Goal: Information Seeking & Learning: Learn about a topic

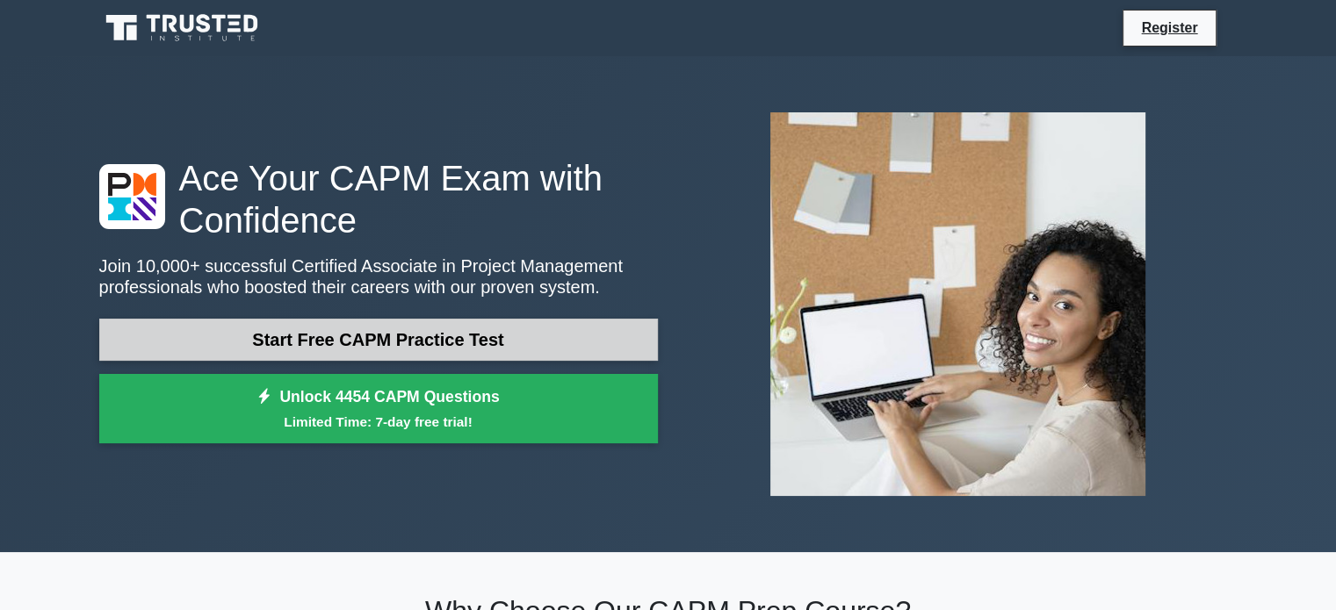
click at [383, 332] on link "Start Free CAPM Practice Test" at bounding box center [378, 340] width 558 height 42
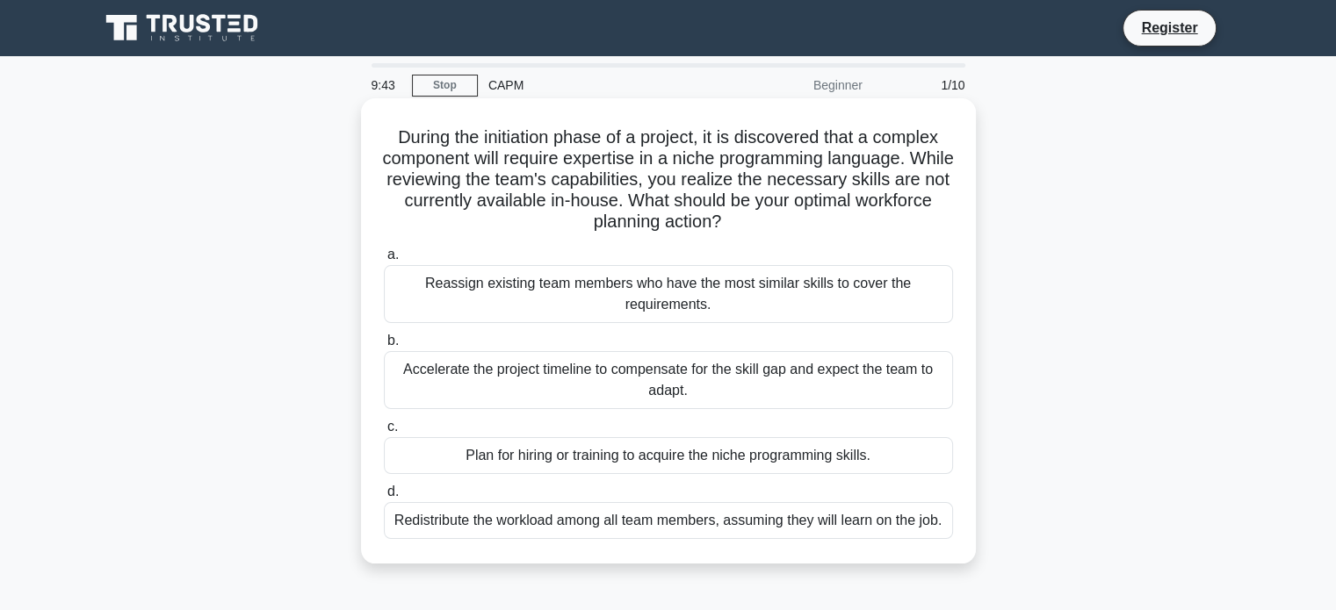
click at [772, 463] on div "Plan for hiring or training to acquire the niche programming skills." at bounding box center [668, 455] width 569 height 37
click at [384, 433] on input "c. Plan for hiring or training to acquire the niche programming skills." at bounding box center [384, 426] width 0 height 11
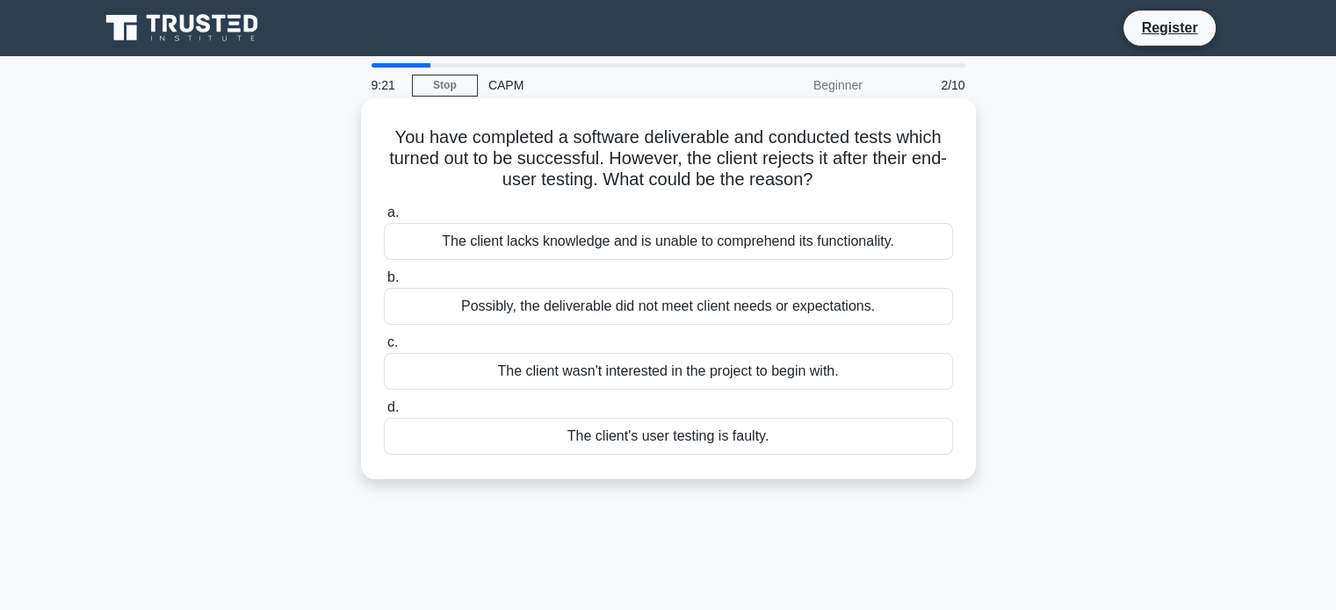
click at [569, 306] on div "Possibly, the deliverable did not meet client needs or expectations." at bounding box center [668, 306] width 569 height 37
click at [384, 284] on input "b. Possibly, the deliverable did not meet client needs or expectations." at bounding box center [384, 277] width 0 height 11
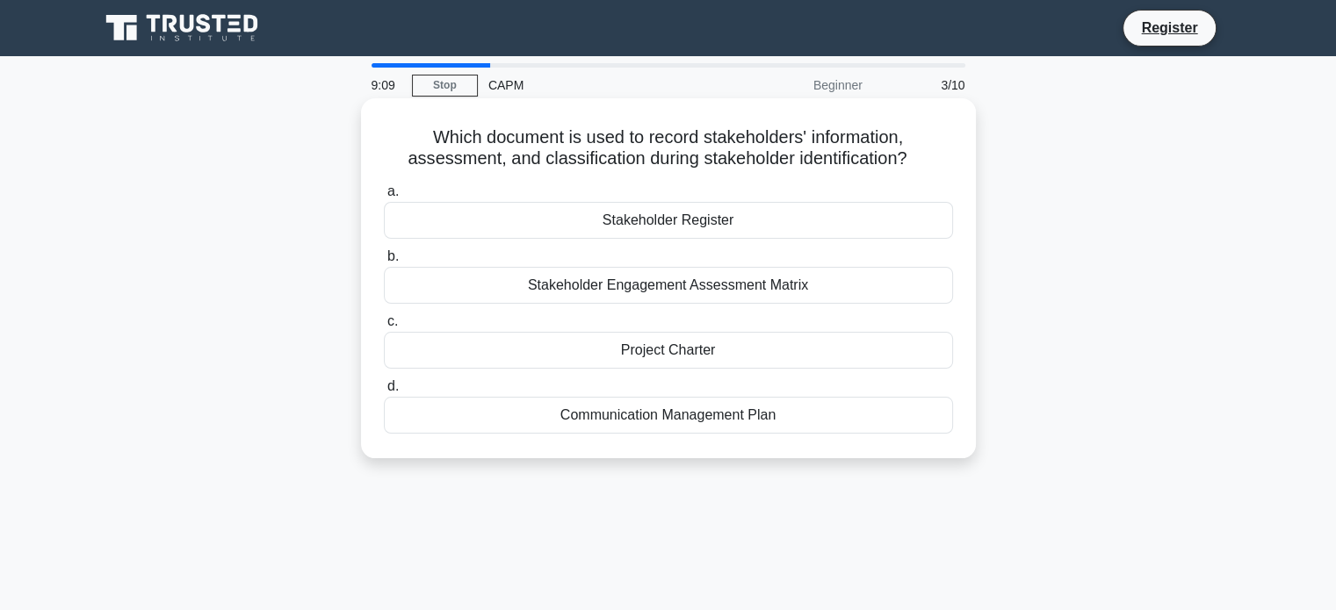
click at [790, 224] on div "Stakeholder Register" at bounding box center [668, 220] width 569 height 37
click at [384, 198] on input "a. Stakeholder Register" at bounding box center [384, 191] width 0 height 11
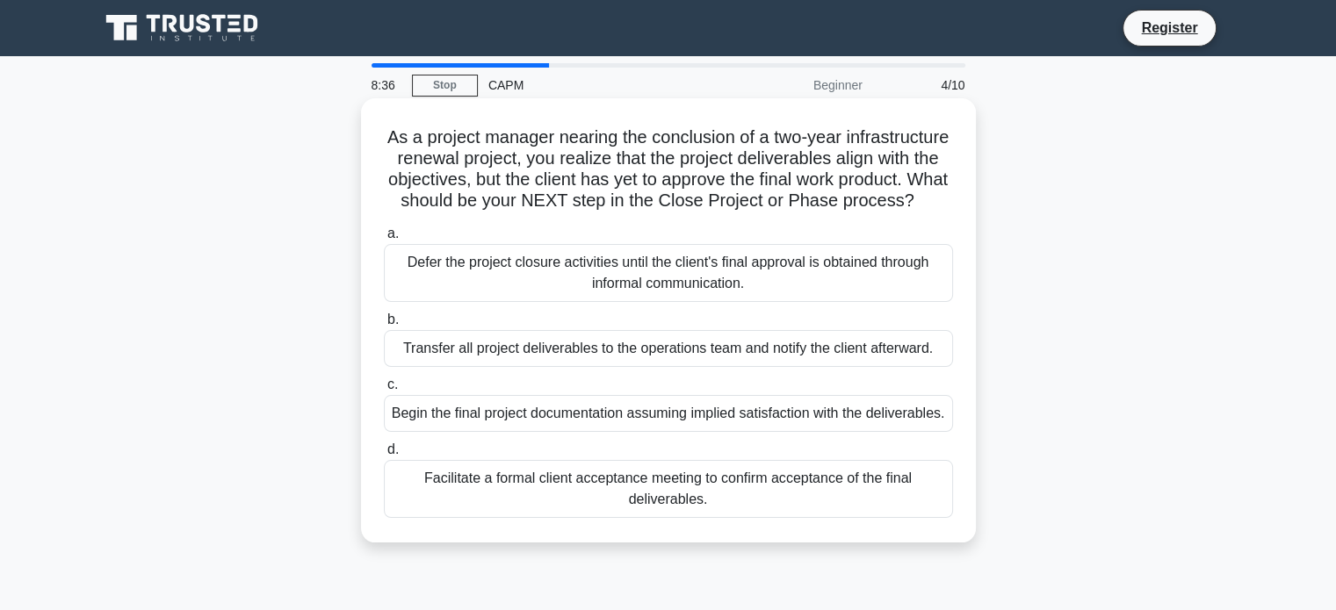
click at [752, 518] on div "Facilitate a formal client acceptance meeting to confirm acceptance of the fina…" at bounding box center [668, 489] width 569 height 58
click at [384, 456] on input "d. Facilitate a formal client acceptance meeting to confirm acceptance of the f…" at bounding box center [384, 449] width 0 height 11
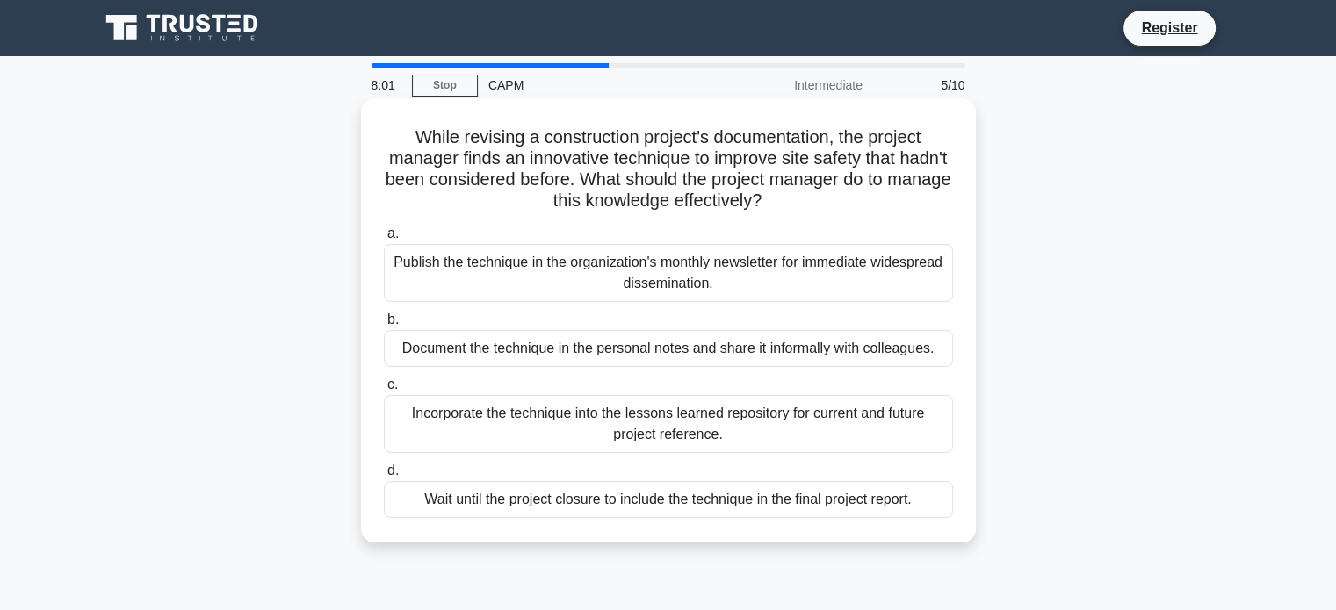
click at [804, 421] on div "Incorporate the technique into the lessons learned repository for current and f…" at bounding box center [668, 424] width 569 height 58
click at [384, 391] on input "c. Incorporate the technique into the lessons learned repository for current an…" at bounding box center [384, 384] width 0 height 11
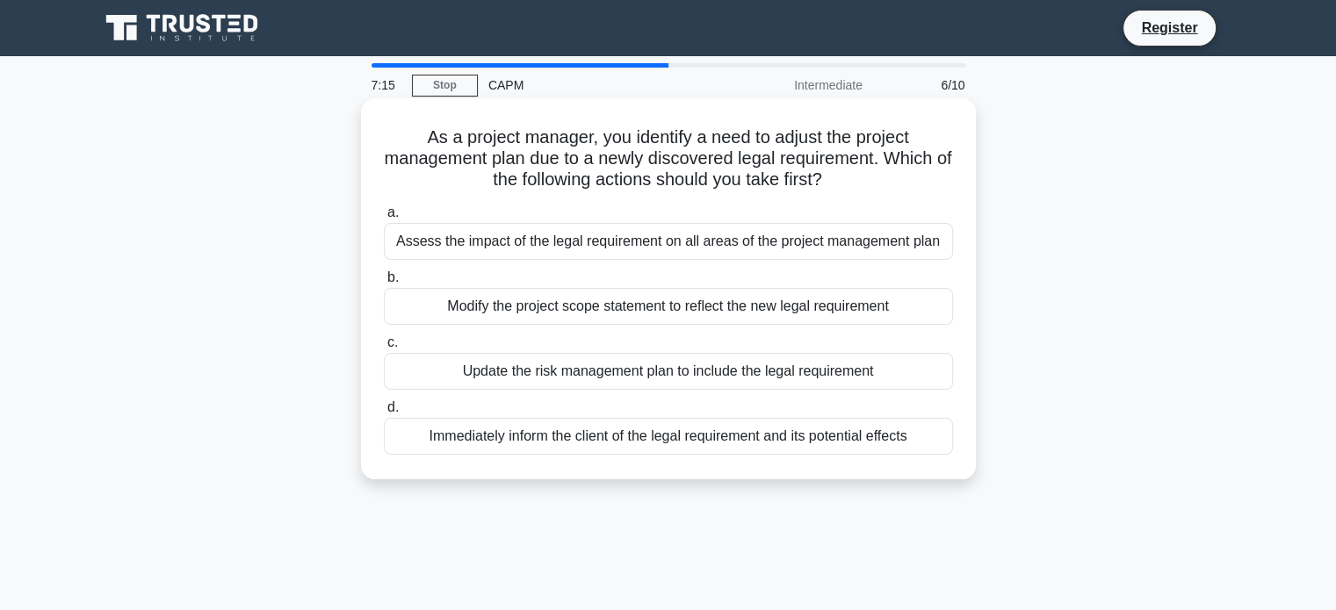
click at [829, 244] on div "Assess the impact of the legal requirement on all areas of the project manageme…" at bounding box center [668, 241] width 569 height 37
click at [384, 219] on input "a. Assess the impact of the legal requirement on all areas of the project manag…" at bounding box center [384, 212] width 0 height 11
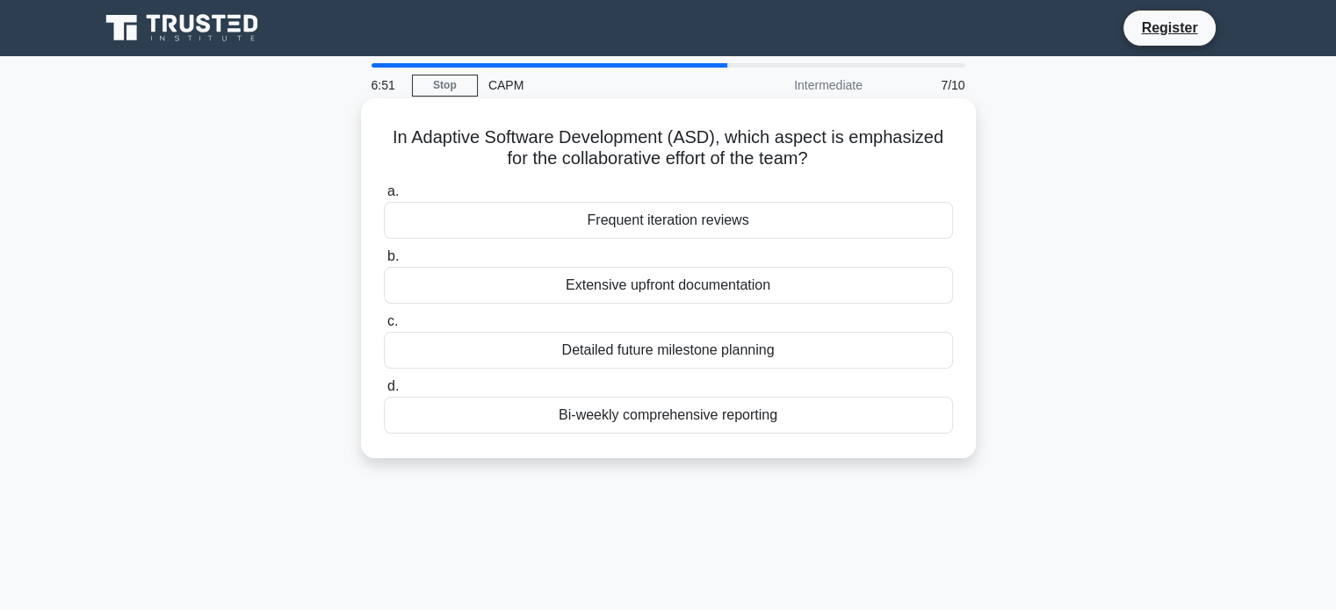
click at [690, 225] on div "Frequent iteration reviews" at bounding box center [668, 220] width 569 height 37
click at [384, 198] on input "a. Frequent iteration reviews" at bounding box center [384, 191] width 0 height 11
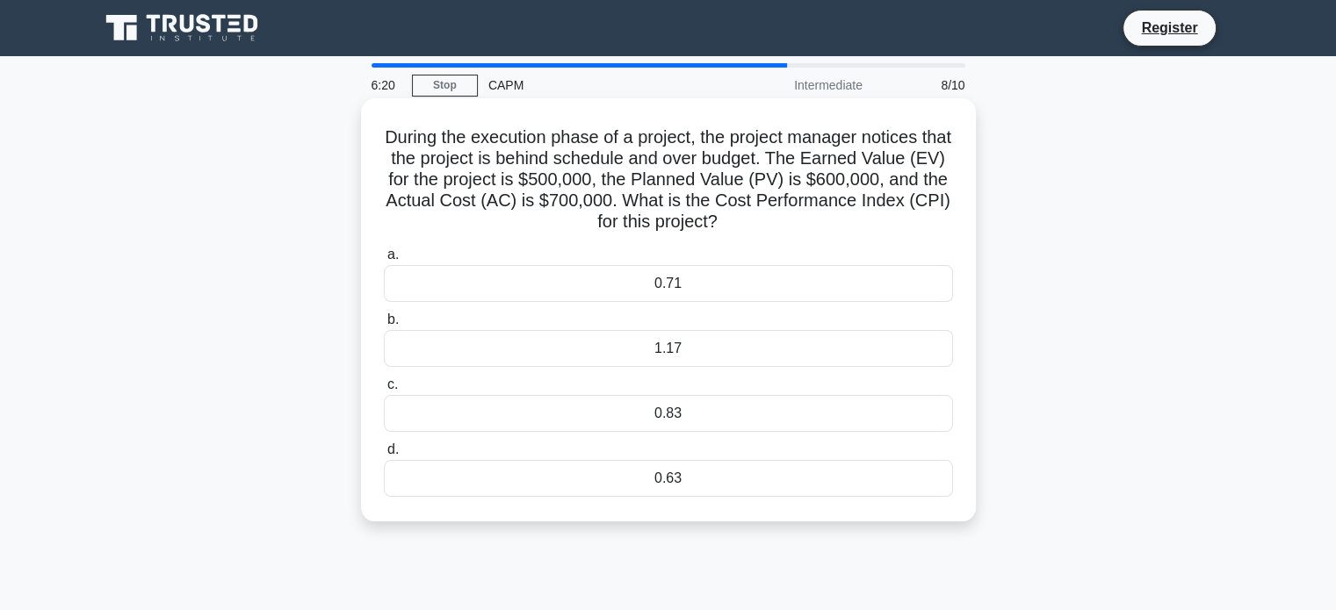
click at [759, 270] on div "0.71" at bounding box center [668, 283] width 569 height 37
click at [384, 261] on input "a. 0.71" at bounding box center [384, 254] width 0 height 11
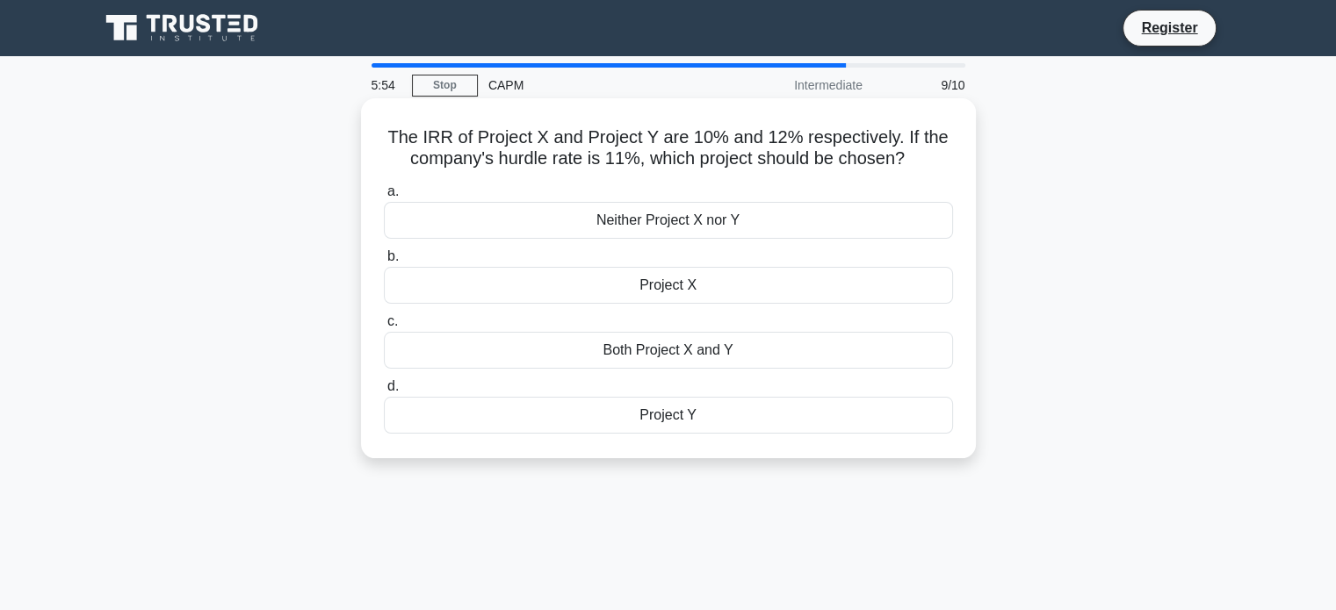
click at [774, 295] on div "Project X" at bounding box center [668, 285] width 569 height 37
click at [384, 263] on input "b. Project X" at bounding box center [384, 256] width 0 height 11
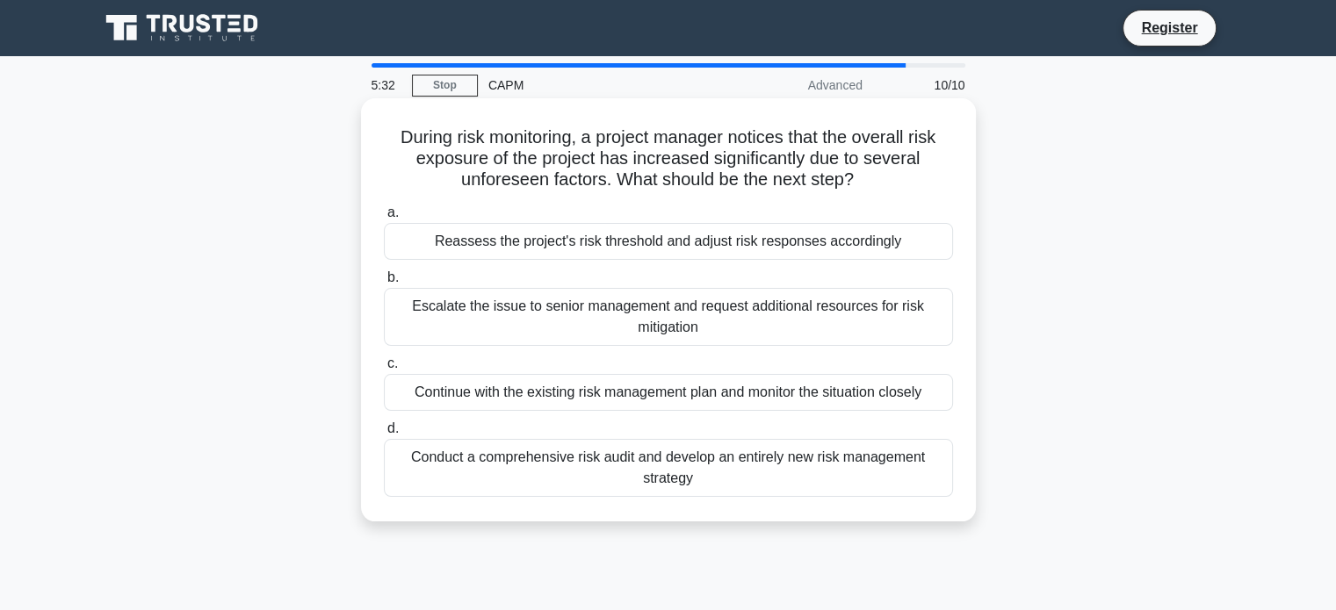
click at [925, 309] on div "Escalate the issue to senior management and request additional resources for ri…" at bounding box center [668, 317] width 569 height 58
click at [384, 284] on input "b. Escalate the issue to senior management and request additional resources for…" at bounding box center [384, 277] width 0 height 11
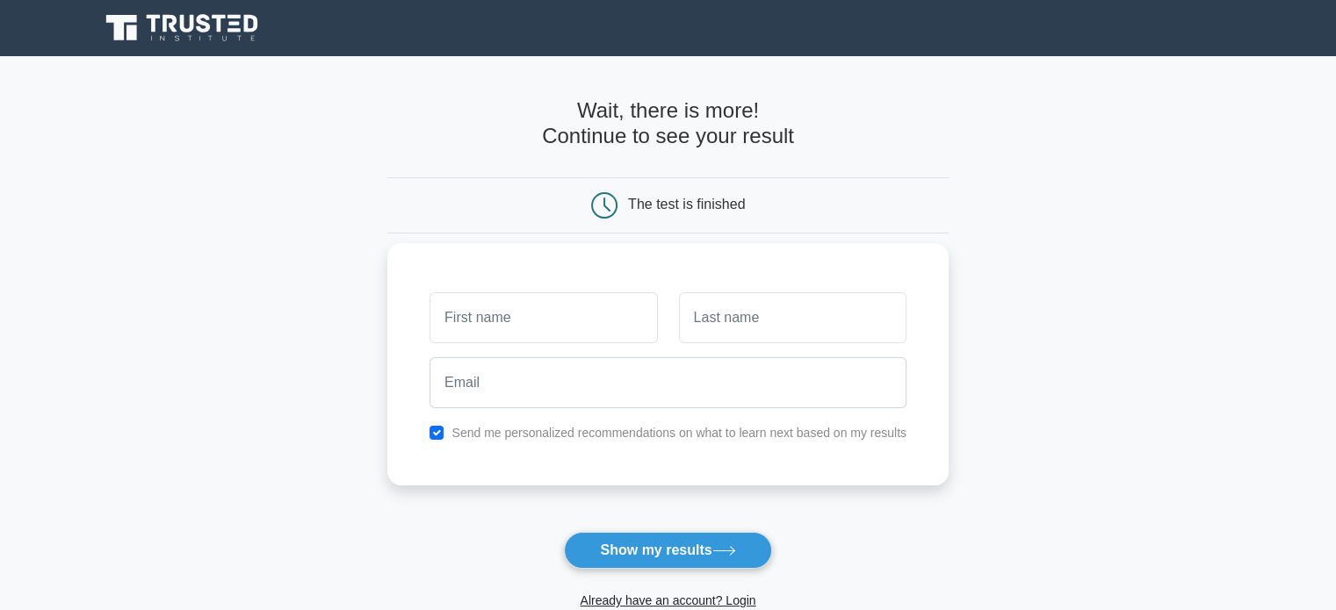
click at [530, 312] on input "text" at bounding box center [542, 317] width 227 height 51
type input "[PERSON_NAME]"
click at [706, 335] on input "text" at bounding box center [792, 317] width 227 height 51
type input "Niemand"
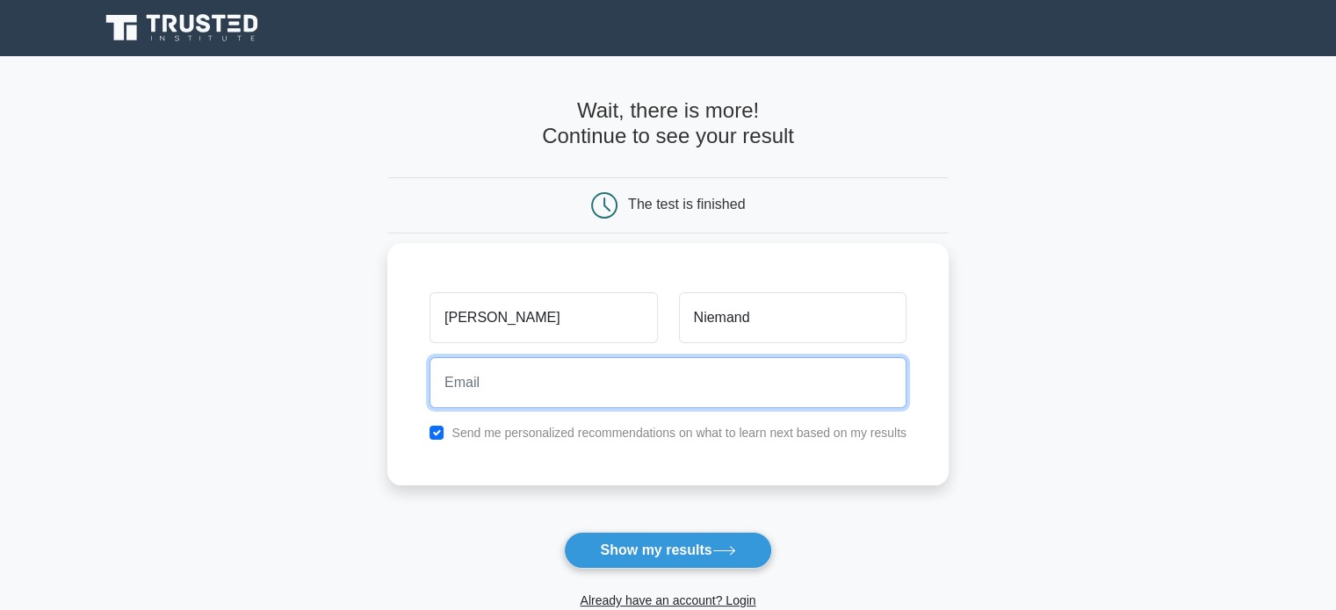
click at [636, 397] on input "email" at bounding box center [667, 382] width 477 height 51
type input "joshuaniemand3@gmail.com"
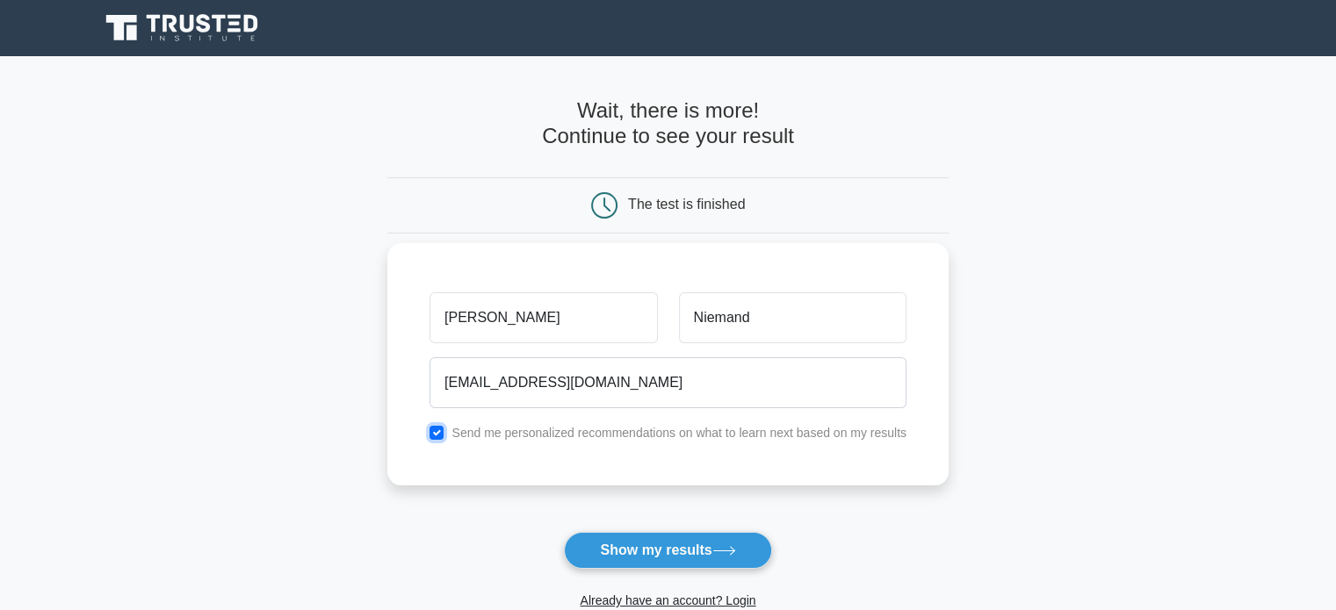
click at [432, 433] on input "checkbox" at bounding box center [436, 433] width 14 height 14
checkbox input "false"
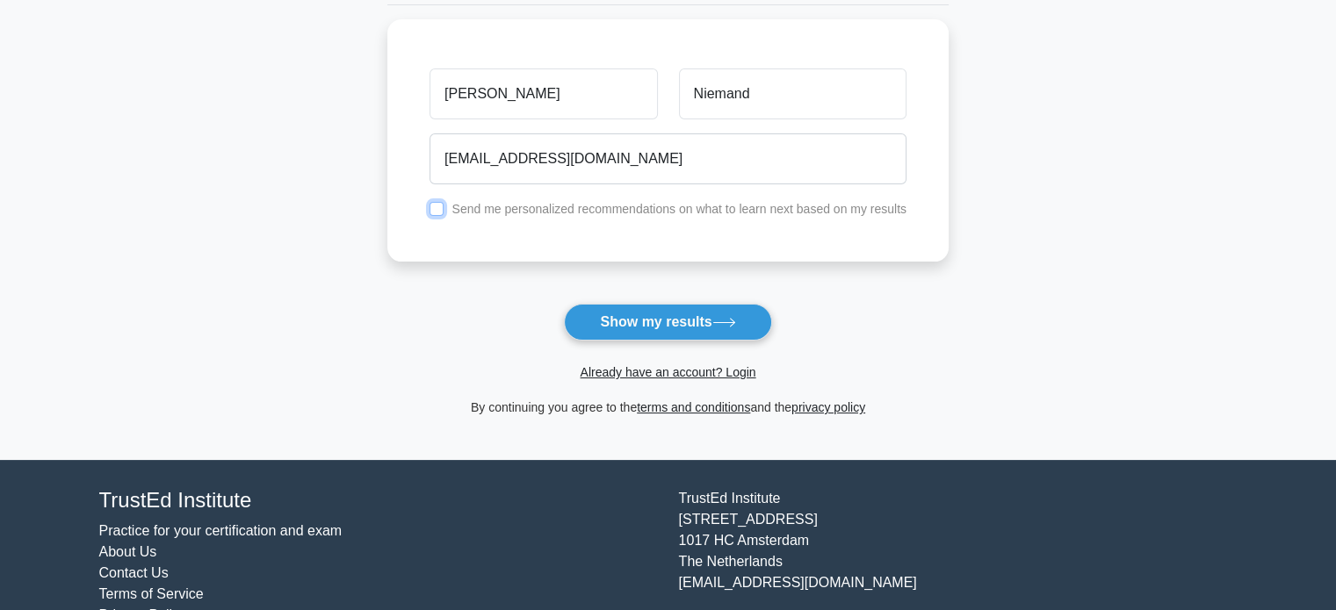
scroll to position [270, 0]
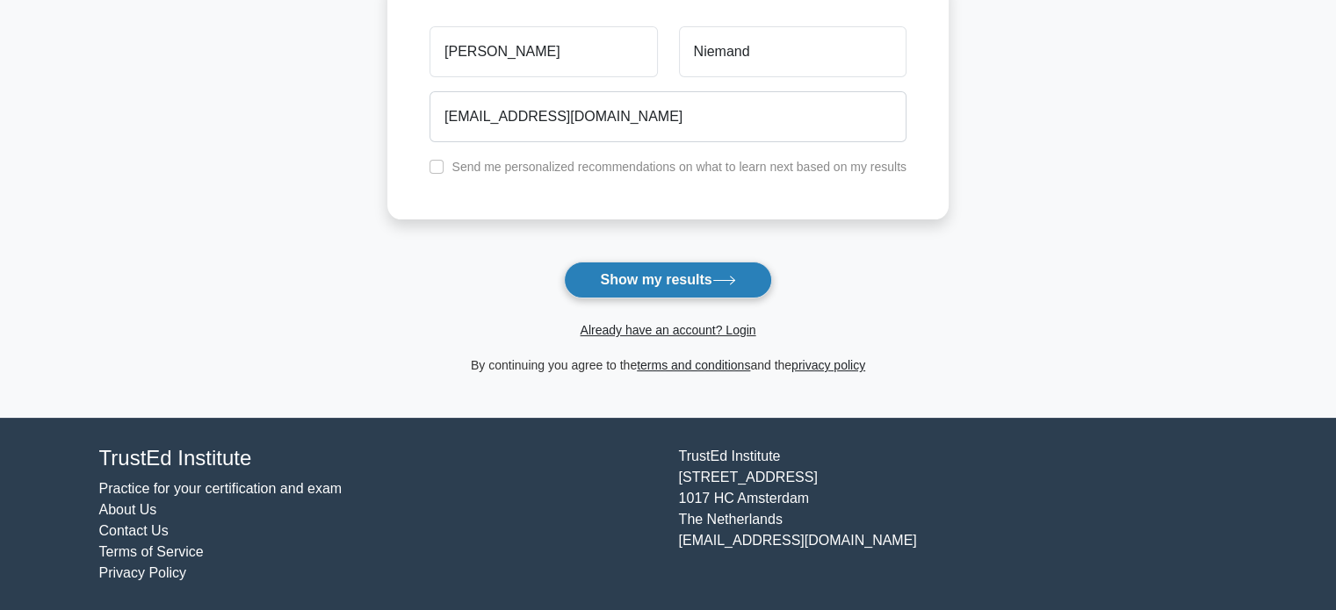
click at [716, 273] on button "Show my results" at bounding box center [667, 280] width 207 height 37
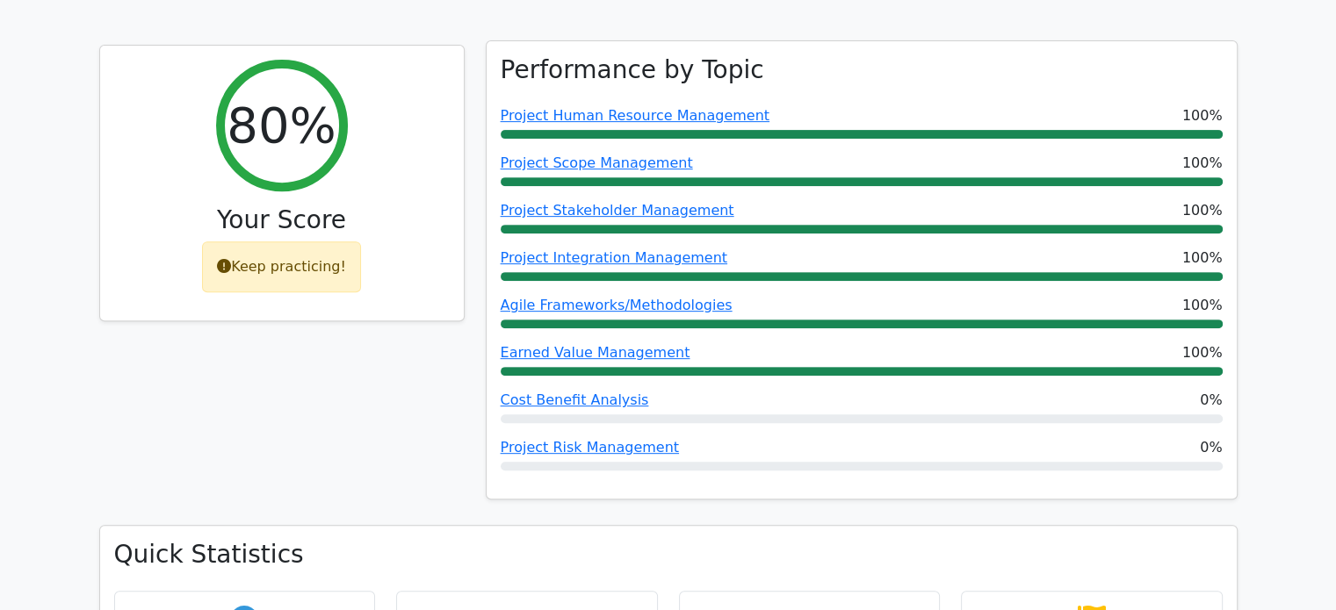
scroll to position [702, 0]
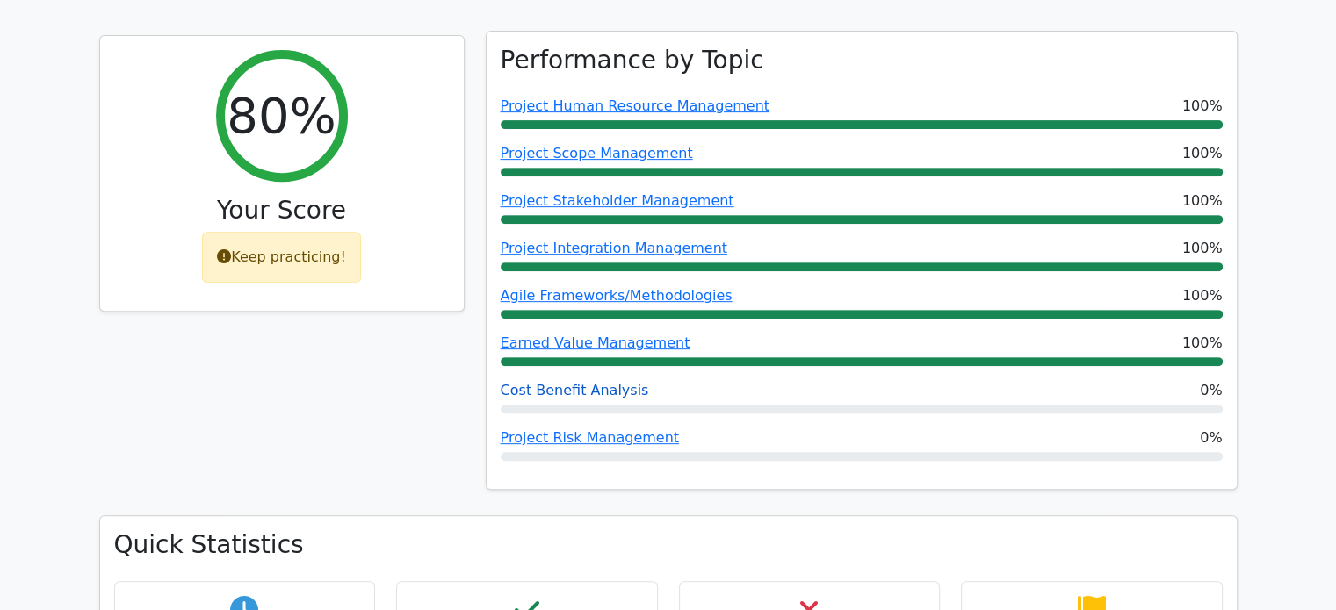
click at [547, 382] on link "Cost Benefit Analysis" at bounding box center [574, 390] width 148 height 17
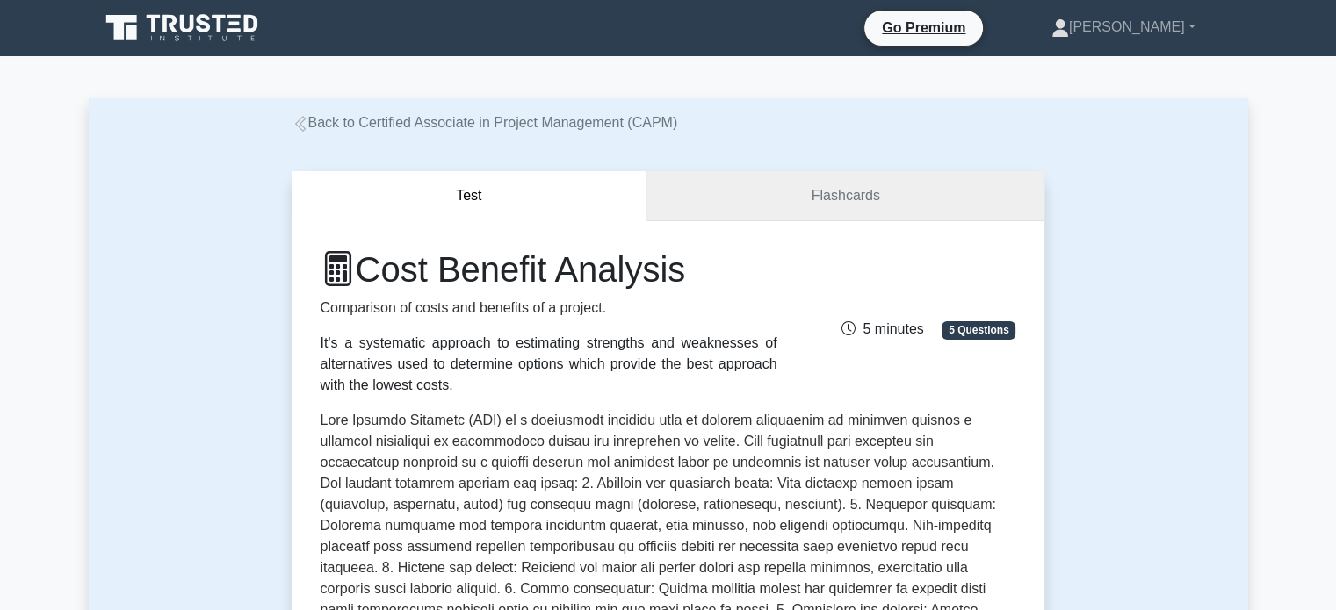
click at [773, 193] on link "Flashcards" at bounding box center [844, 196] width 397 height 50
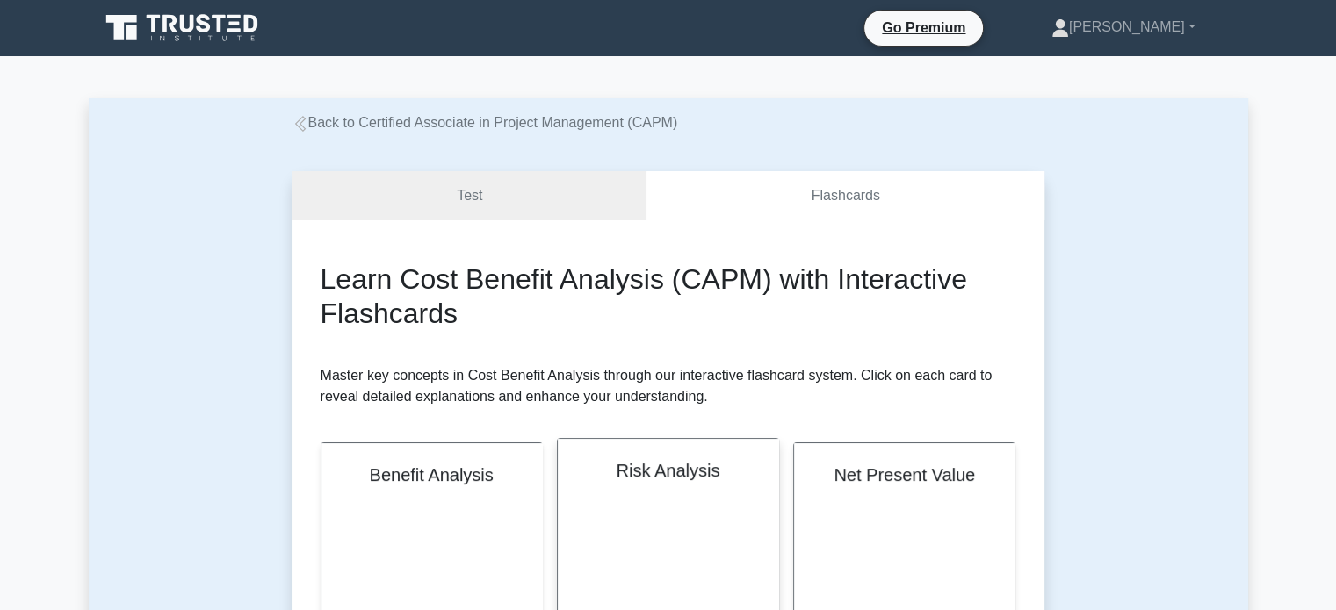
click at [667, 483] on div "Risk Analysis" at bounding box center [668, 545] width 220 height 213
click at [548, 209] on link "Test" at bounding box center [469, 196] width 355 height 50
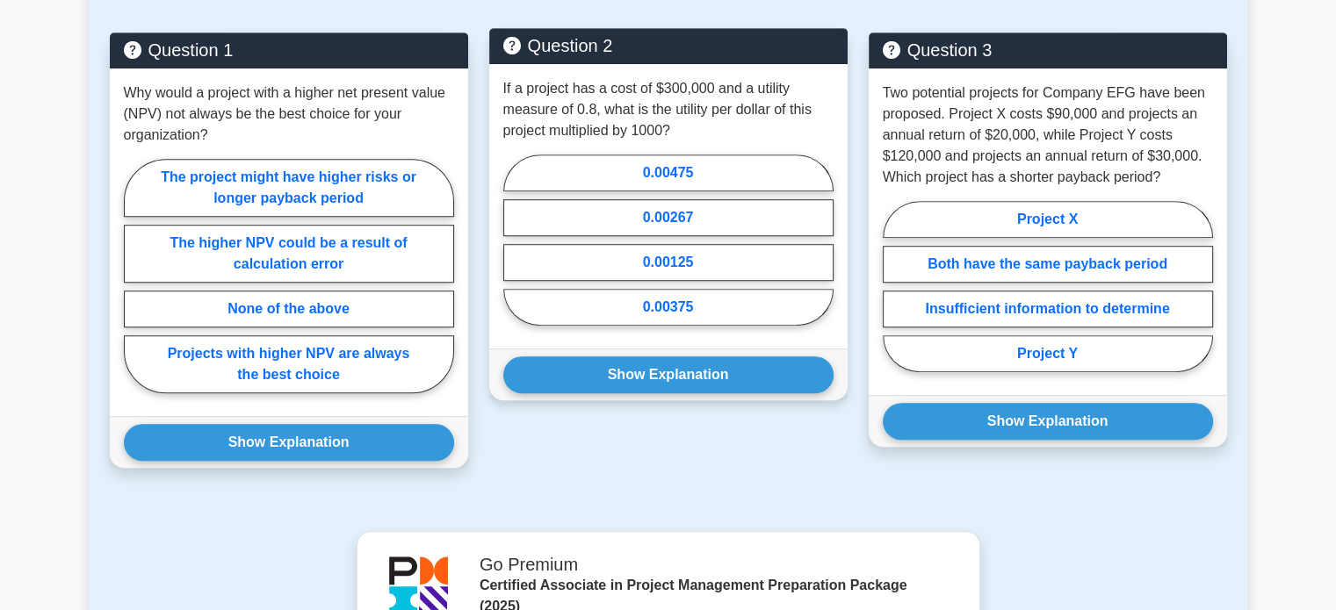
scroll to position [1229, 0]
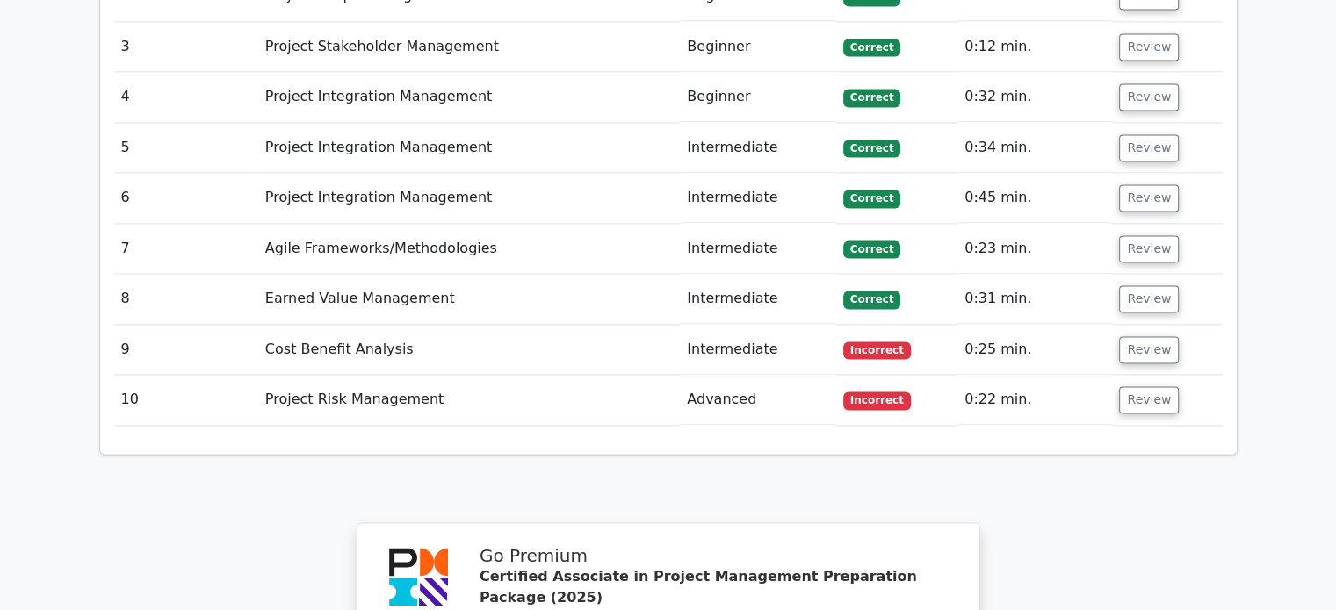
scroll to position [2546, 0]
click at [573, 326] on td "Cost Benefit Analysis" at bounding box center [468, 351] width 421 height 50
click at [1157, 337] on button "Review" at bounding box center [1149, 350] width 60 height 27
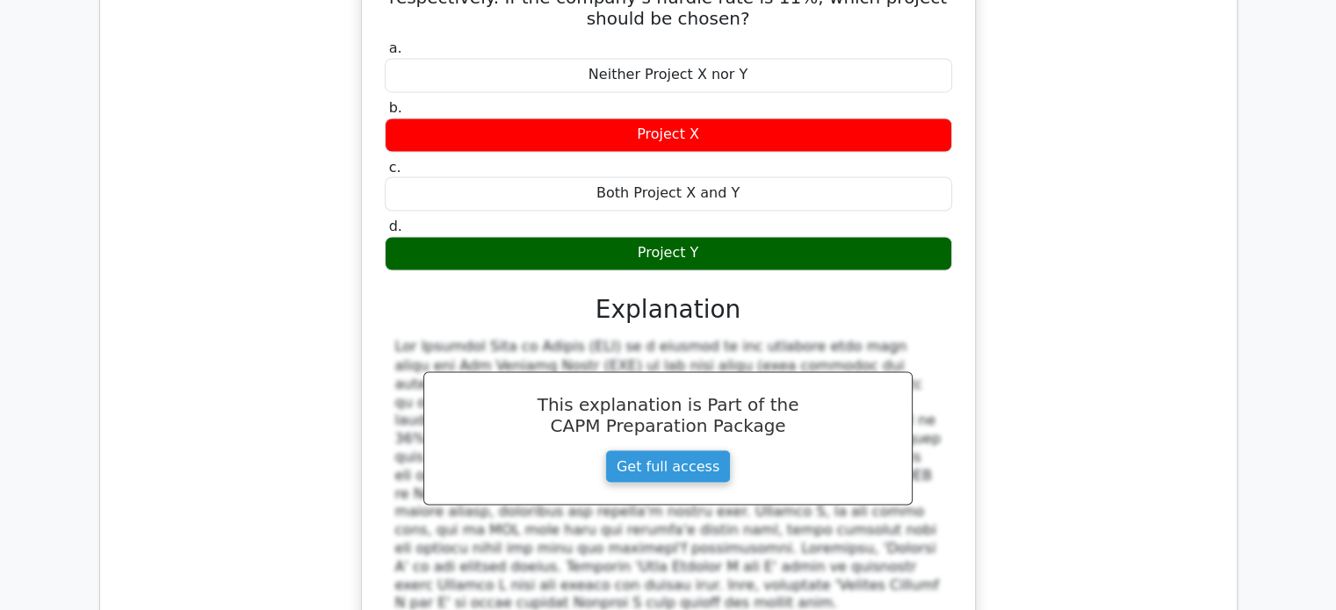
scroll to position [3337, 0]
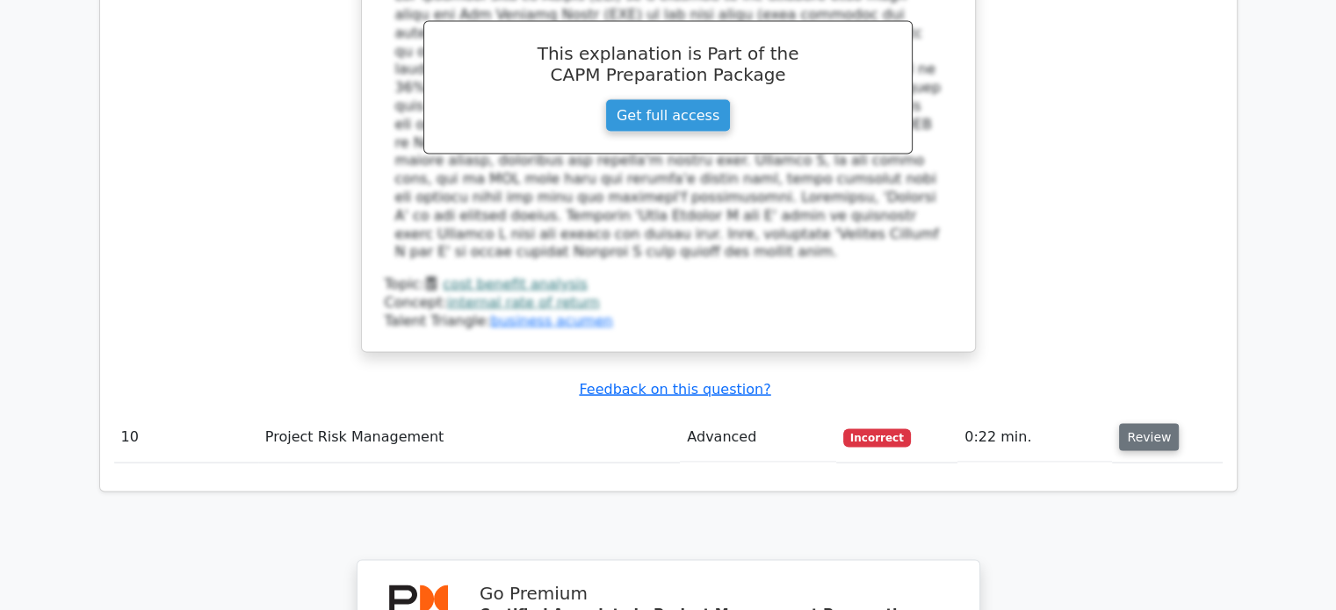
click at [1129, 423] on button "Review" at bounding box center [1149, 436] width 60 height 27
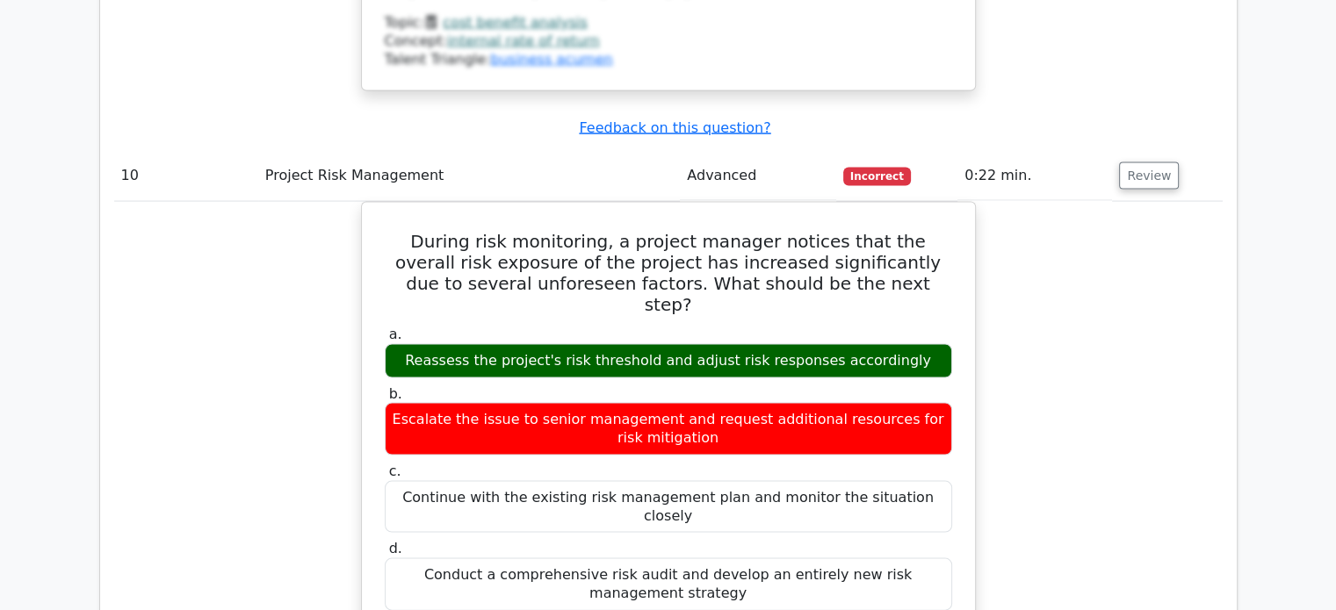
scroll to position [3600, 0]
